Goal: Transaction & Acquisition: Purchase product/service

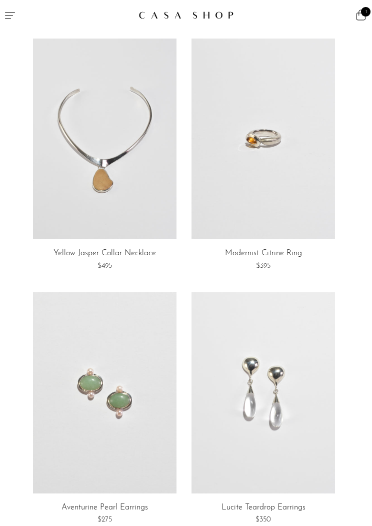
click at [44, 96] on link at bounding box center [105, 139] width 144 height 201
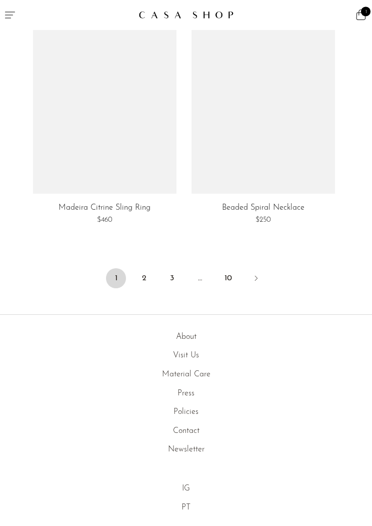
scroll to position [4389, 0]
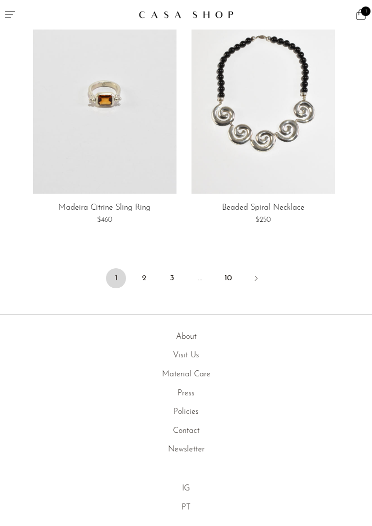
click at [228, 269] on link "10" at bounding box center [228, 279] width 20 height 20
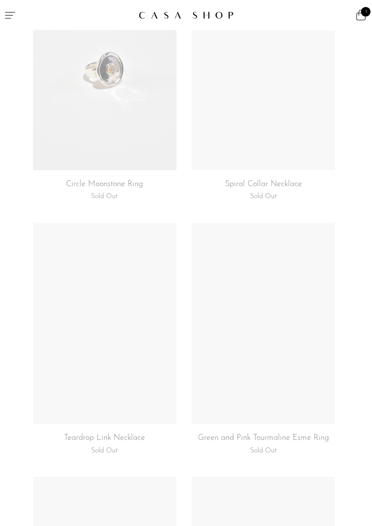
scroll to position [2860, 0]
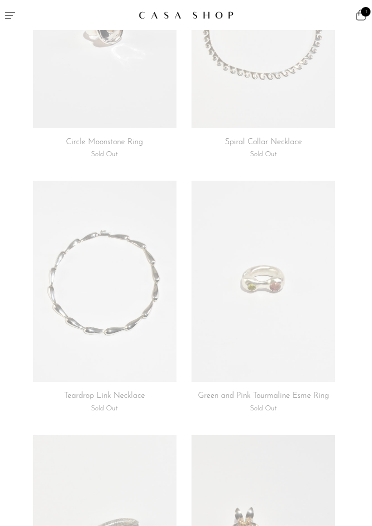
click at [134, 312] on link at bounding box center [105, 281] width 144 height 201
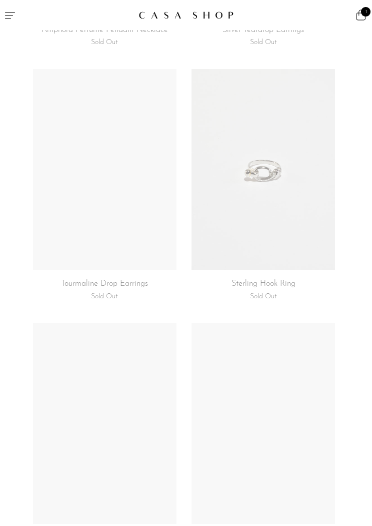
scroll to position [3824, 0]
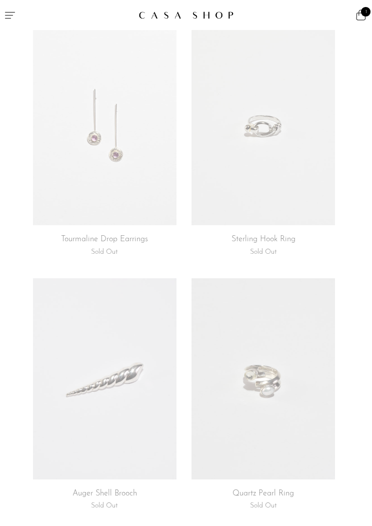
click at [299, 175] on link at bounding box center [264, 125] width 144 height 201
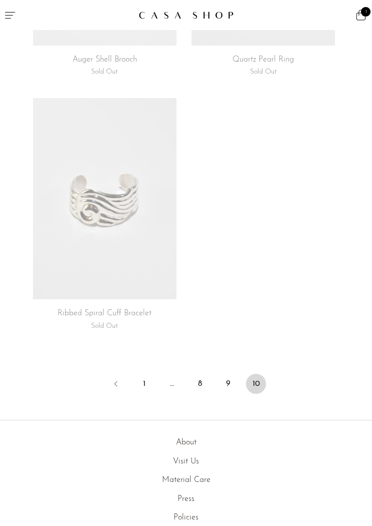
scroll to position [4259, 0]
click at [231, 372] on link "9" at bounding box center [228, 382] width 20 height 20
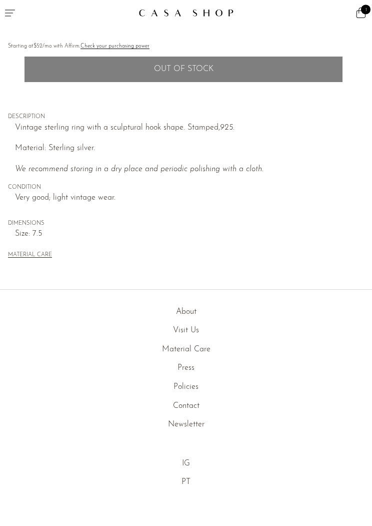
scroll to position [423, 0]
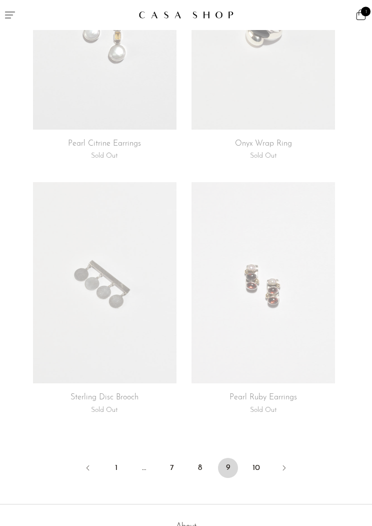
scroll to position [4174, 0]
click at [200, 461] on link "8" at bounding box center [200, 468] width 20 height 20
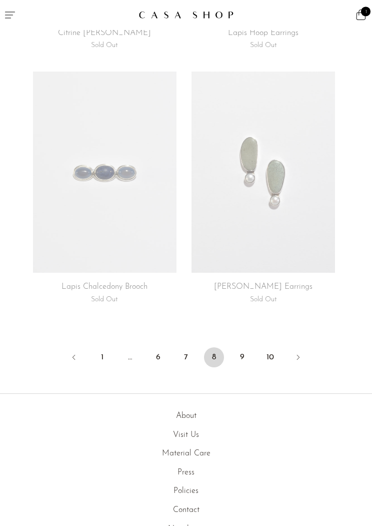
scroll to position [4284, 0]
click at [185, 348] on link "7" at bounding box center [186, 357] width 20 height 20
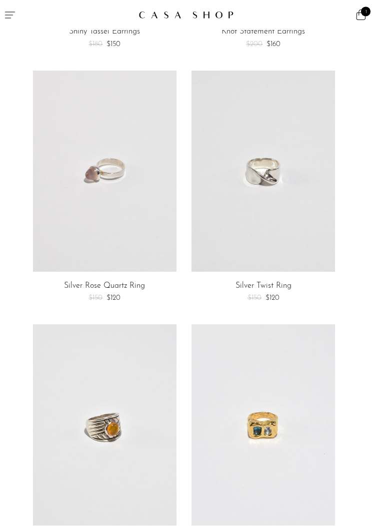
scroll to position [727, 0]
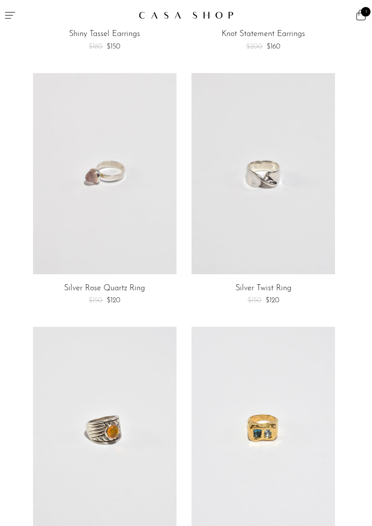
click at [299, 252] on link at bounding box center [264, 173] width 144 height 201
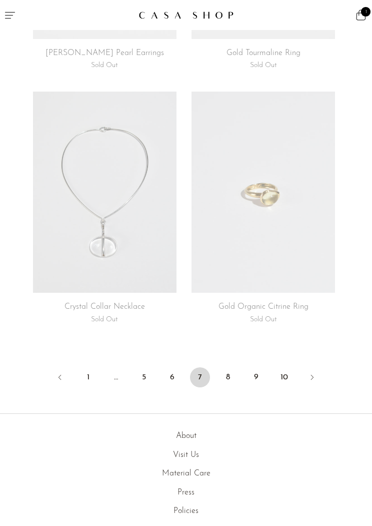
scroll to position [4265, 0]
click at [178, 366] on link "6" at bounding box center [172, 376] width 20 height 20
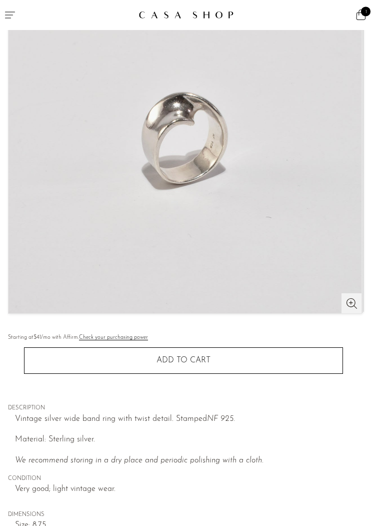
scroll to position [207, 0]
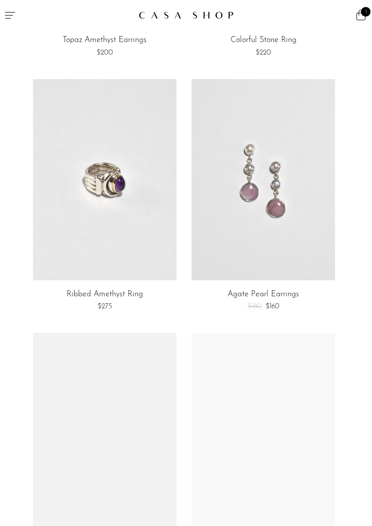
scroll to position [4278, 0]
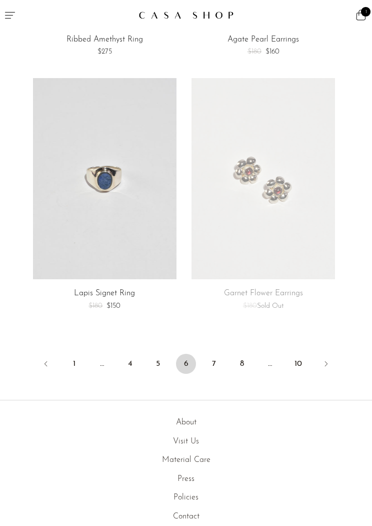
click at [164, 354] on li "5" at bounding box center [158, 365] width 20 height 22
click at [153, 354] on link "5" at bounding box center [158, 364] width 20 height 20
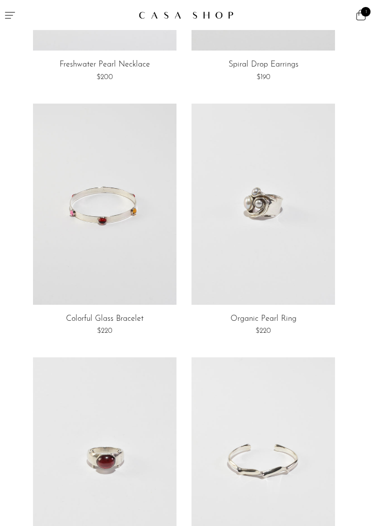
scroll to position [1459, 0]
click at [230, 212] on link at bounding box center [264, 203] width 144 height 201
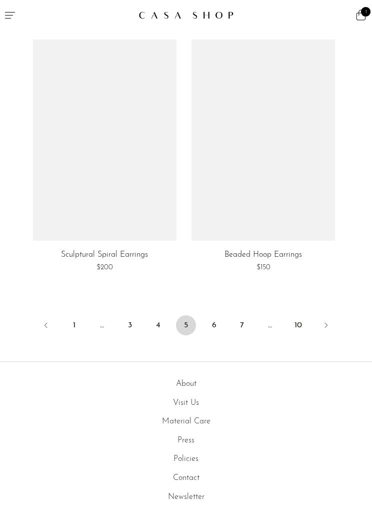
scroll to position [4318, 0]
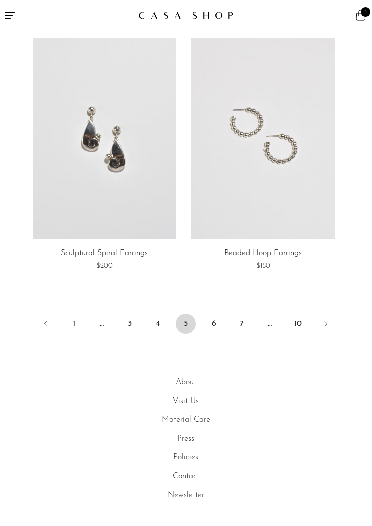
click at [156, 314] on link "4" at bounding box center [158, 324] width 20 height 20
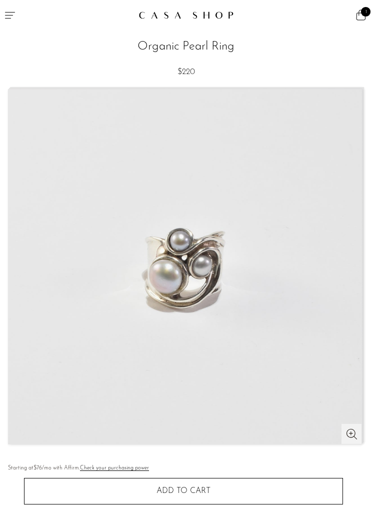
scroll to position [4, 0]
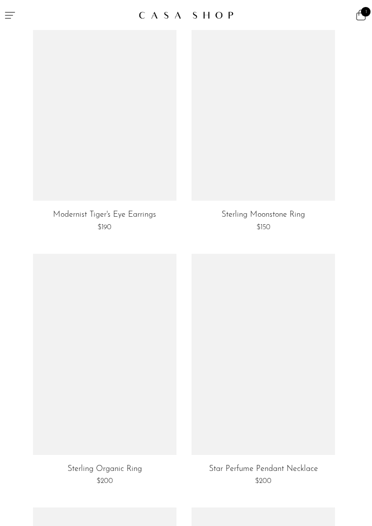
scroll to position [3861, 0]
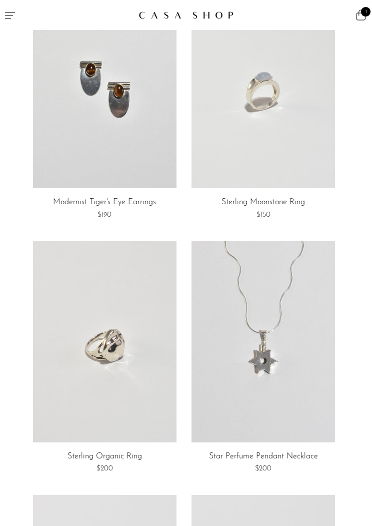
click at [84, 312] on link at bounding box center [105, 341] width 144 height 201
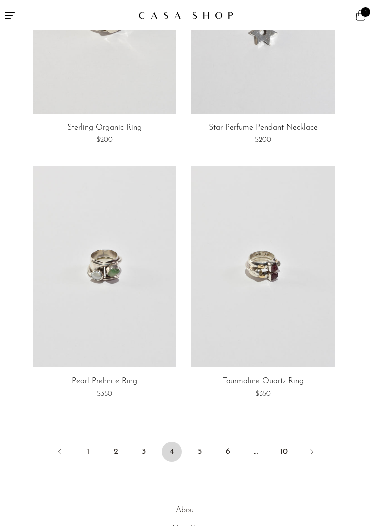
scroll to position [4213, 0]
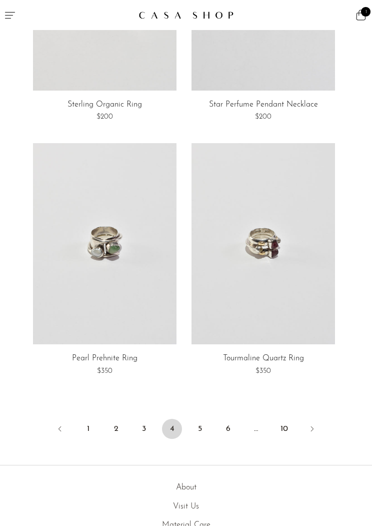
click at [146, 419] on link "3" at bounding box center [144, 429] width 20 height 20
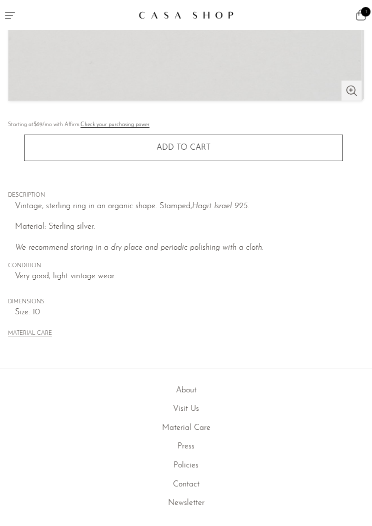
scroll to position [347, 0]
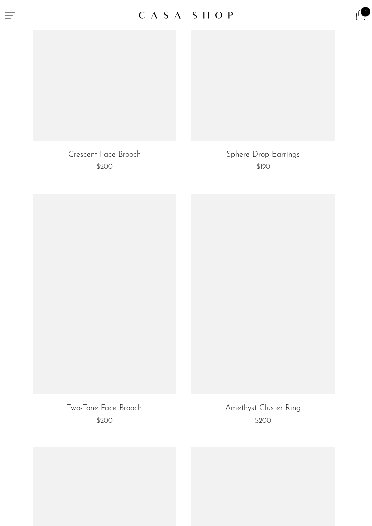
scroll to position [3656, 0]
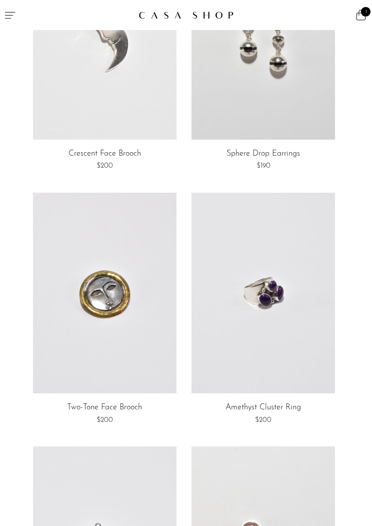
click at [114, 274] on link at bounding box center [105, 293] width 144 height 201
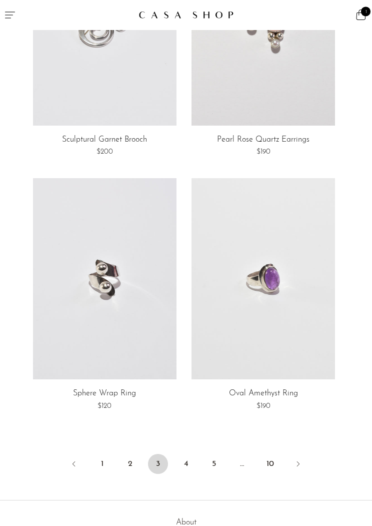
scroll to position [4179, 0]
click at [138, 342] on link at bounding box center [105, 277] width 144 height 201
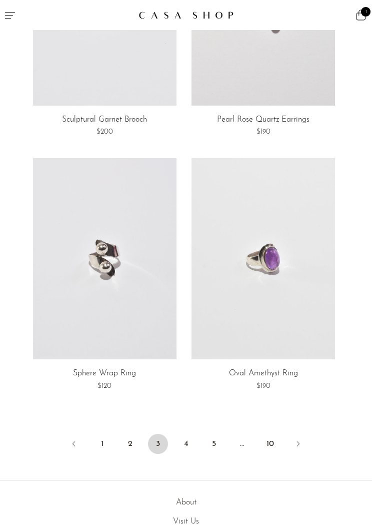
click at [134, 434] on link "2" at bounding box center [130, 444] width 20 height 20
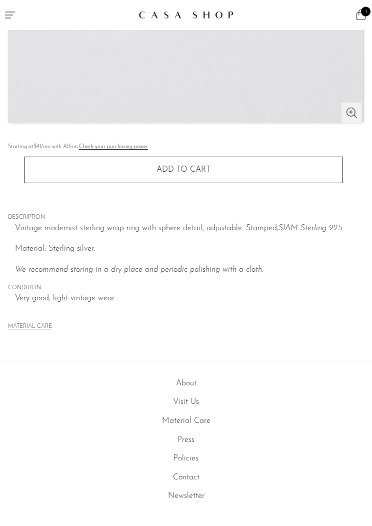
scroll to position [323, 0]
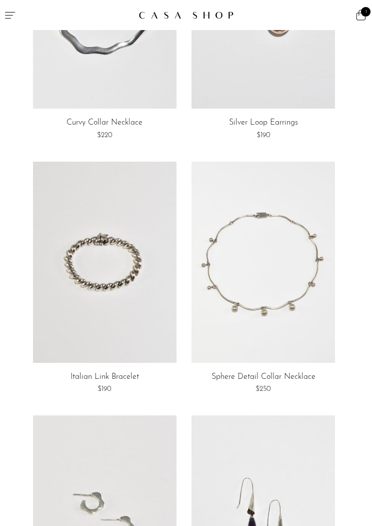
scroll to position [1908, 0]
click at [297, 306] on link at bounding box center [264, 263] width 144 height 201
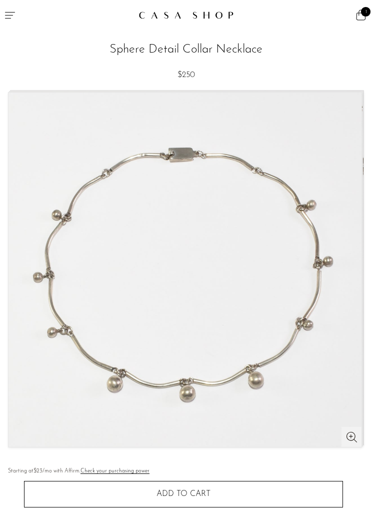
click at [346, 29] on div "1" at bounding box center [279, 15] width 186 height 30
click at [360, 21] on icon at bounding box center [361, 15] width 12 height 12
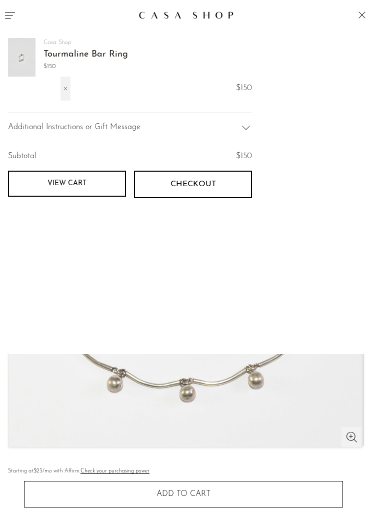
click at [367, 21] on link "1" at bounding box center [365, 15] width 5 height 30
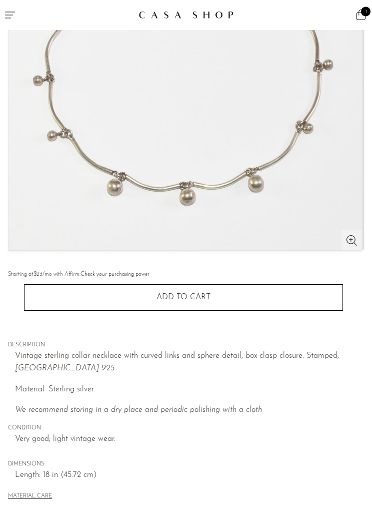
scroll to position [198, 0]
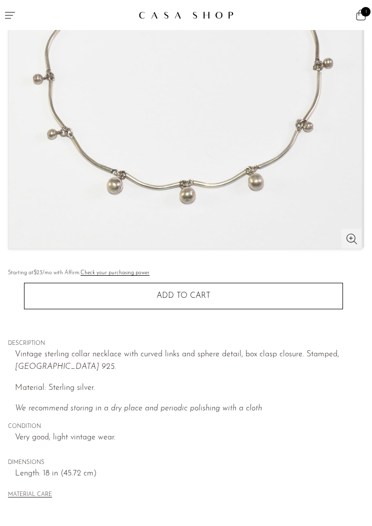
click at [213, 294] on button "Add to cart" at bounding box center [183, 296] width 319 height 26
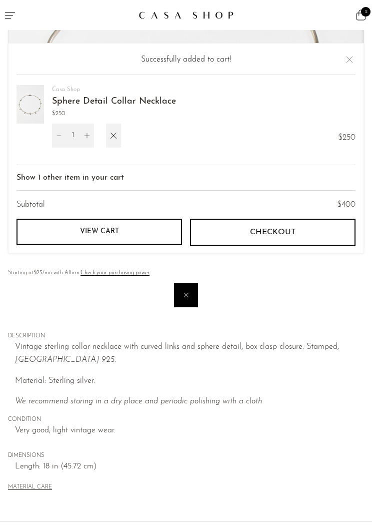
click at [130, 245] on link "View cart" at bounding box center [100, 232] width 166 height 26
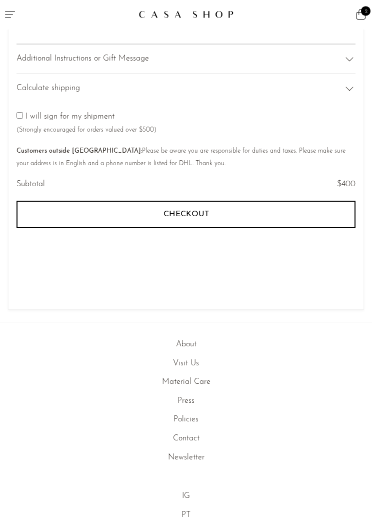
scroll to position [176, 0]
click at [189, 341] on link "About" at bounding box center [186, 345] width 21 height 8
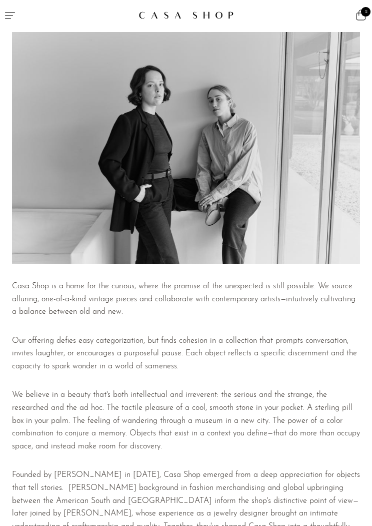
click at [12, 14] on icon "Menu" at bounding box center [10, 15] width 12 height 12
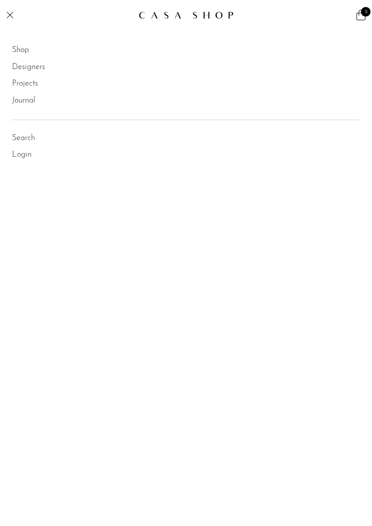
click at [26, 67] on link "Designers" at bounding box center [28, 67] width 33 height 13
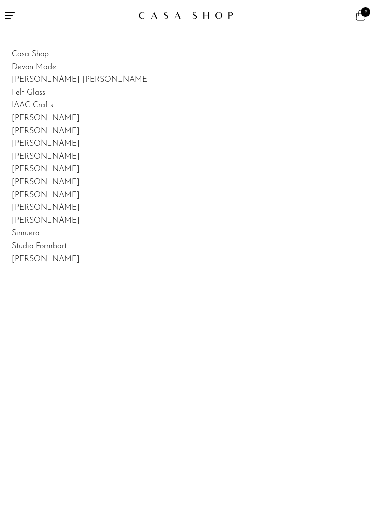
click at [32, 140] on link "[PERSON_NAME]" at bounding box center [46, 144] width 68 height 8
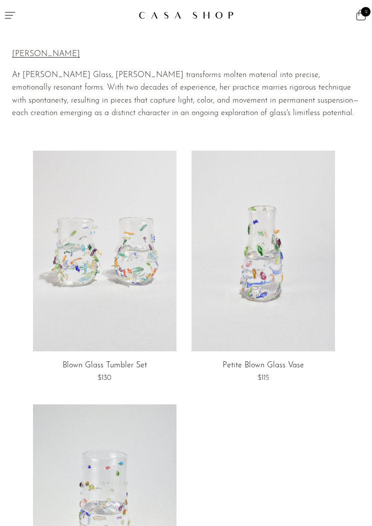
click at [10, 10] on icon "Menu" at bounding box center [10, 15] width 12 height 12
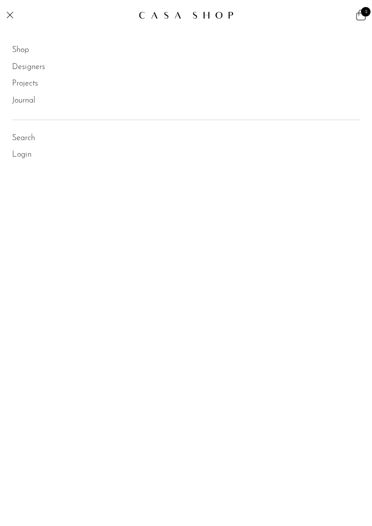
click at [24, 47] on link "Shop" at bounding box center [20, 50] width 17 height 13
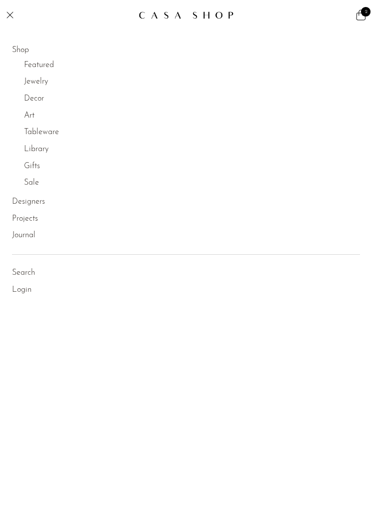
click at [28, 199] on link "Designers" at bounding box center [28, 202] width 33 height 13
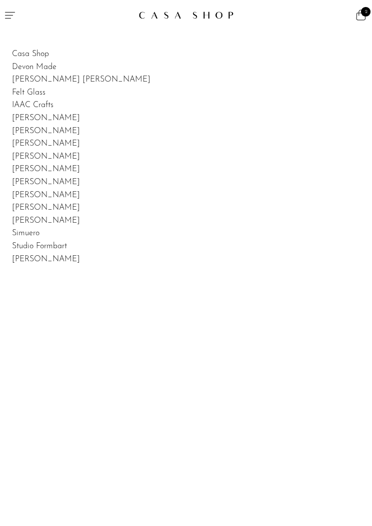
click at [38, 229] on link "Simuero" at bounding box center [26, 233] width 28 height 8
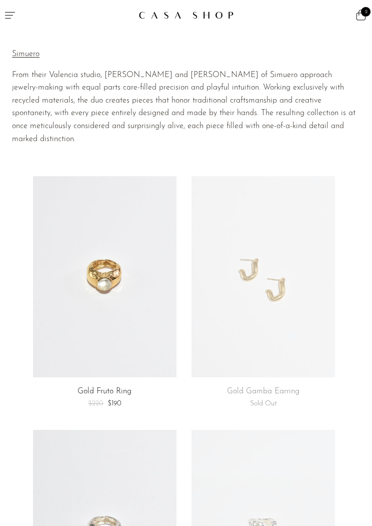
click at [8, 12] on icon "Menu" at bounding box center [10, 15] width 10 height 7
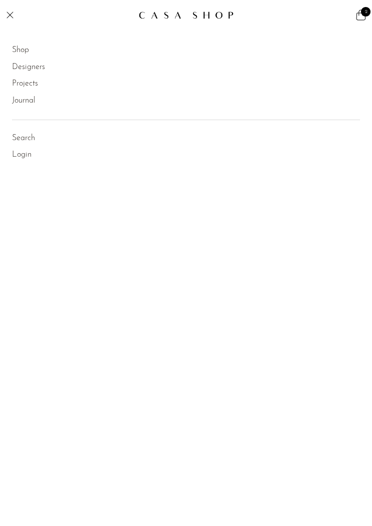
click at [20, 49] on link "Shop" at bounding box center [20, 50] width 17 height 13
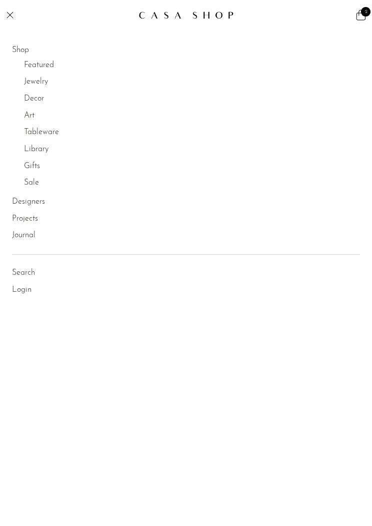
click at [32, 100] on link "Decor" at bounding box center [34, 99] width 20 height 13
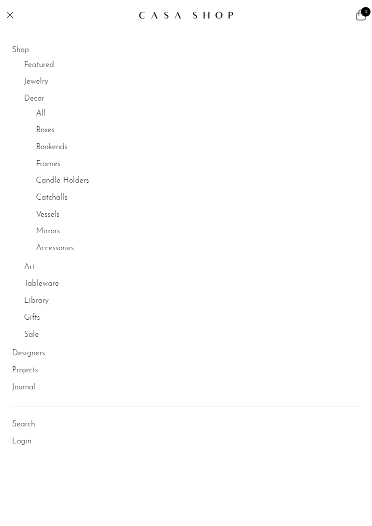
click at [48, 165] on link "Frames" at bounding box center [48, 164] width 25 height 13
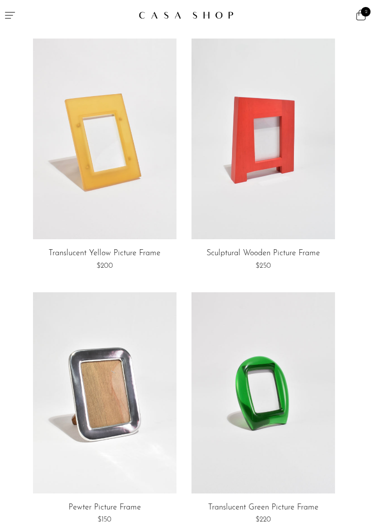
click at [7, 12] on icon "Menu" at bounding box center [10, 15] width 10 height 7
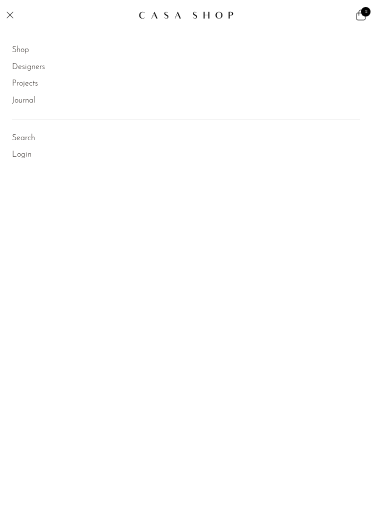
click at [23, 44] on link "Shop" at bounding box center [20, 50] width 17 height 13
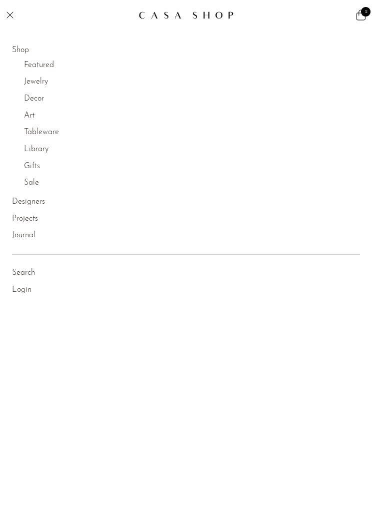
click at [48, 132] on link "Tableware" at bounding box center [41, 132] width 35 height 13
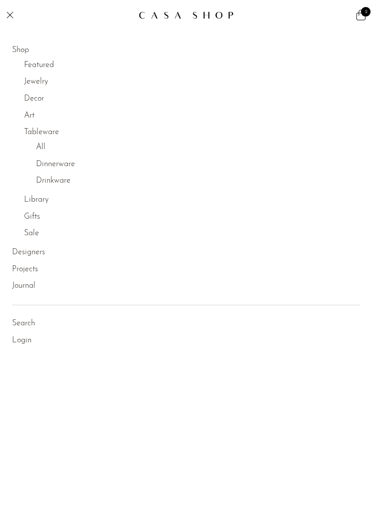
click at [39, 142] on link "All" at bounding box center [41, 147] width 10 height 13
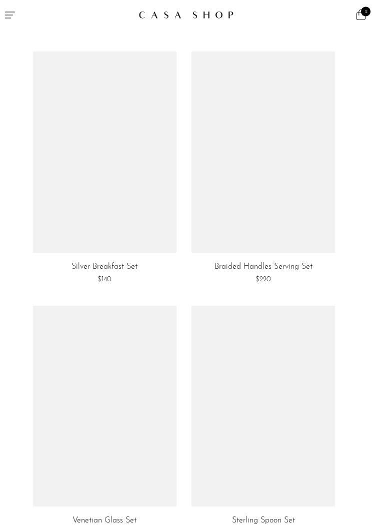
scroll to position [1003, 0]
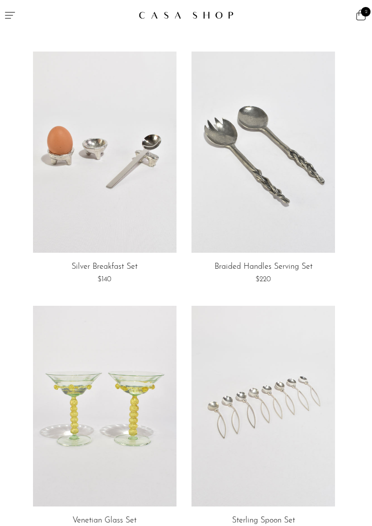
click at [236, 195] on link at bounding box center [264, 152] width 144 height 201
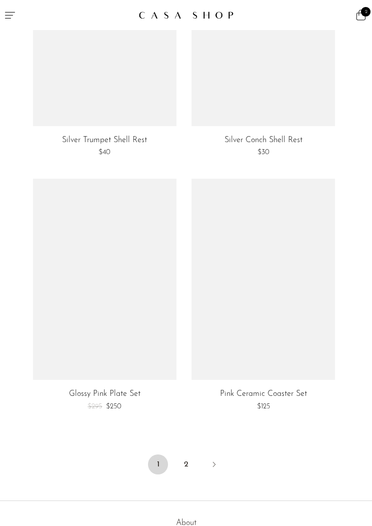
scroll to position [4174, 0]
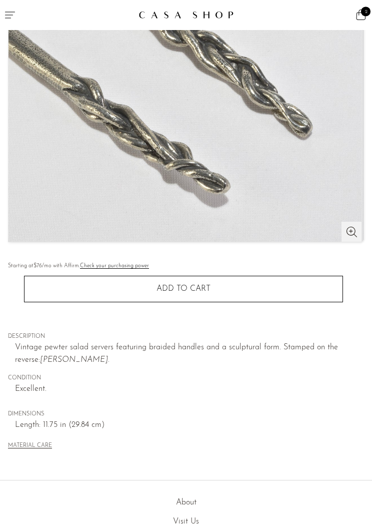
scroll to position [205, 0]
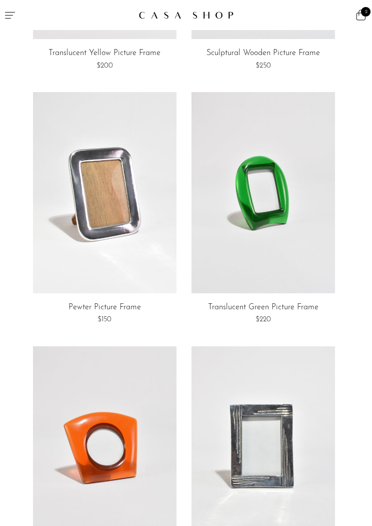
scroll to position [215, 0]
